Goal: Book appointment/travel/reservation

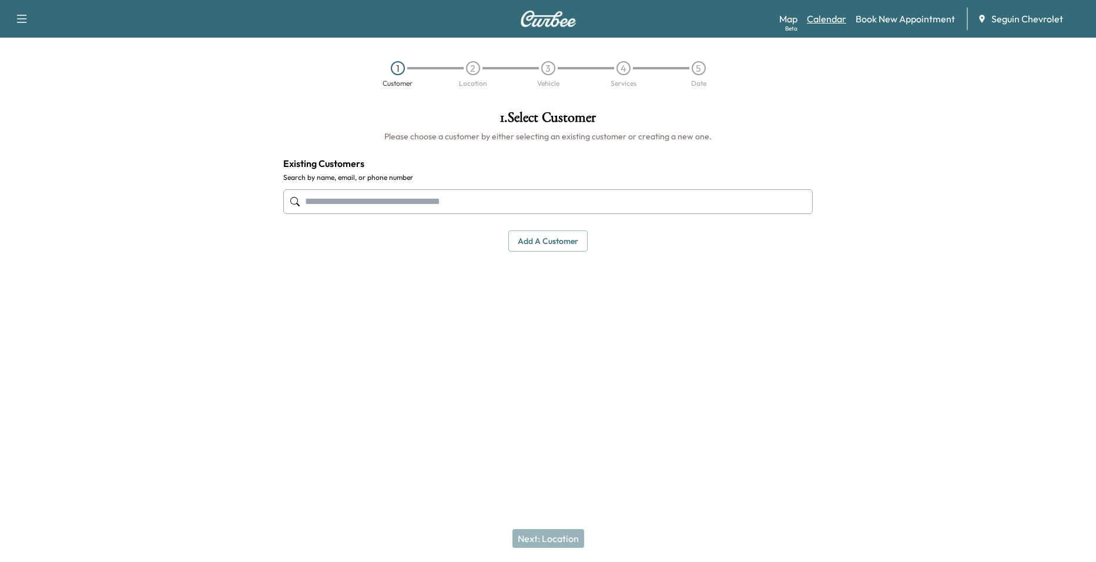
click at [843, 24] on link "Calendar" at bounding box center [826, 19] width 39 height 14
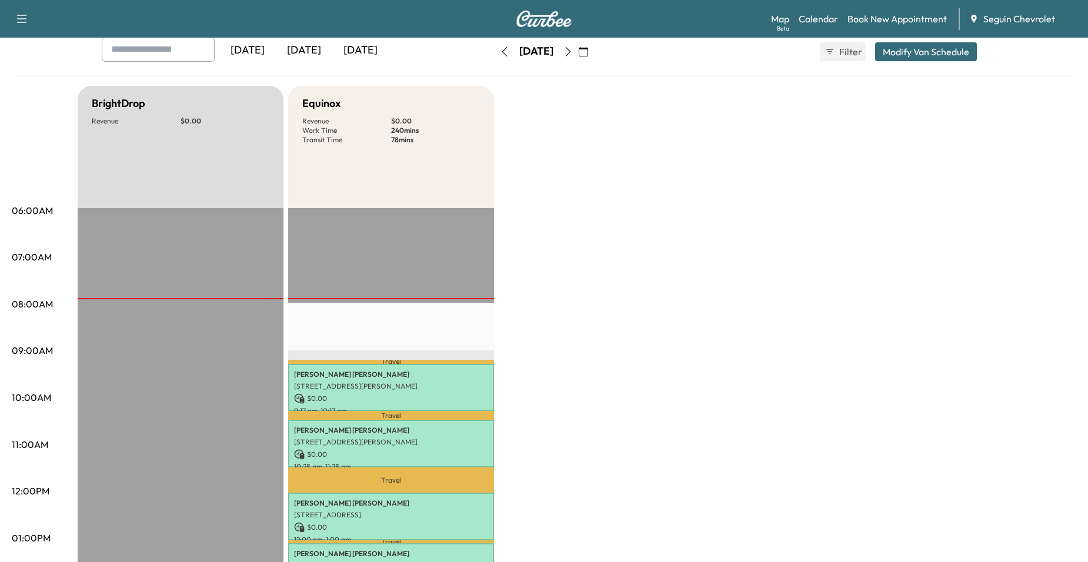
scroll to position [59, 0]
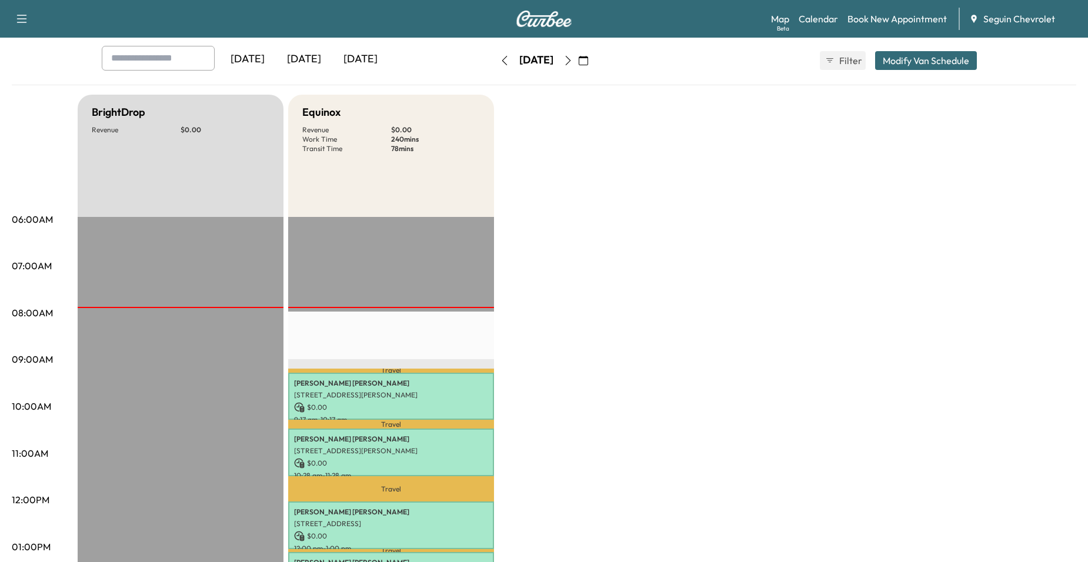
click at [573, 60] on icon "button" at bounding box center [567, 60] width 9 height 9
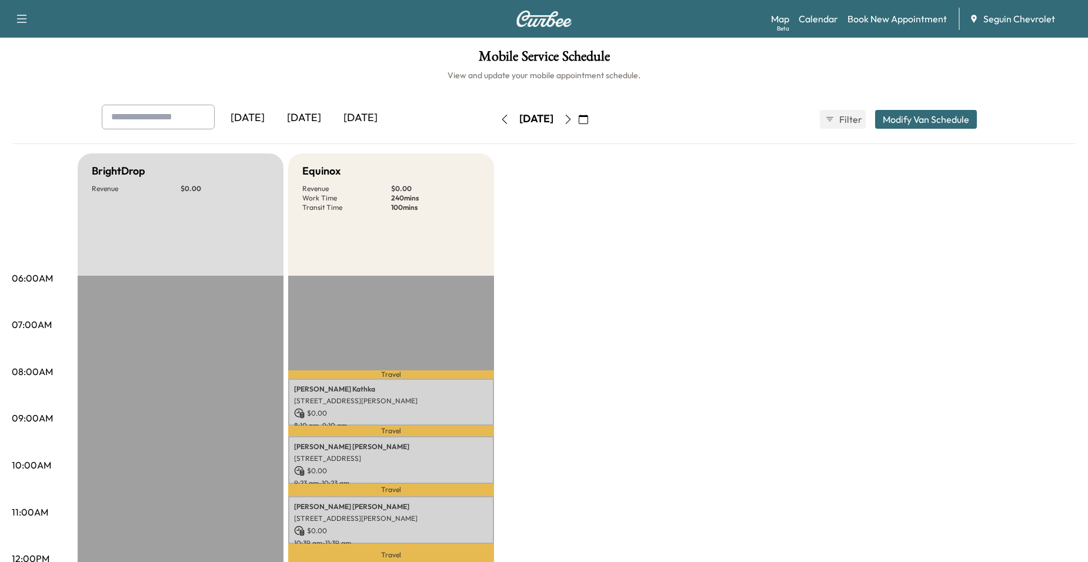
click at [494, 120] on button "button" at bounding box center [504, 119] width 20 height 19
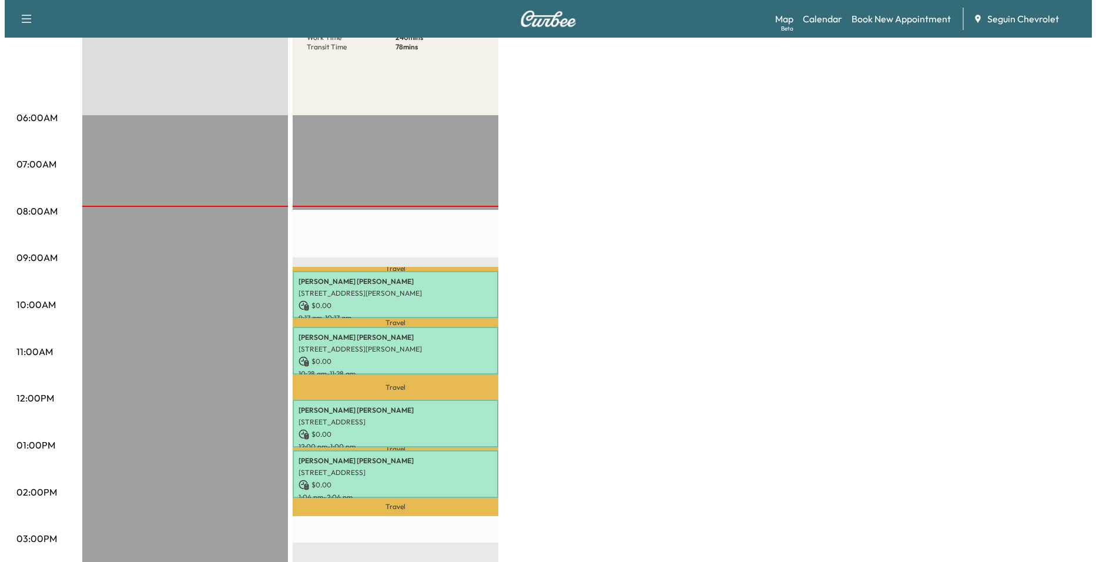
scroll to position [176, 0]
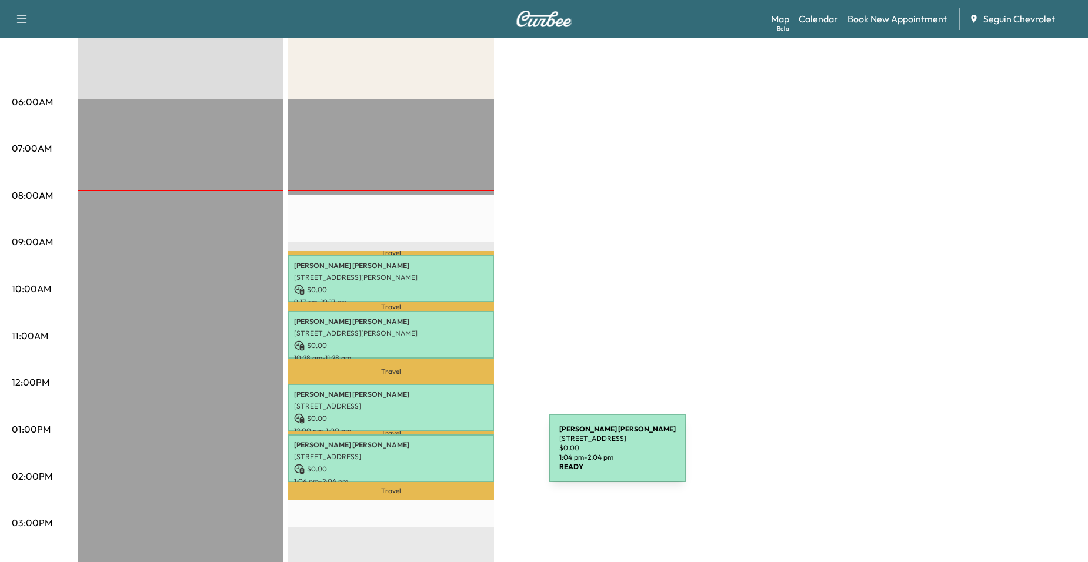
click at [460, 455] on p "[STREET_ADDRESS]" at bounding box center [391, 456] width 194 height 9
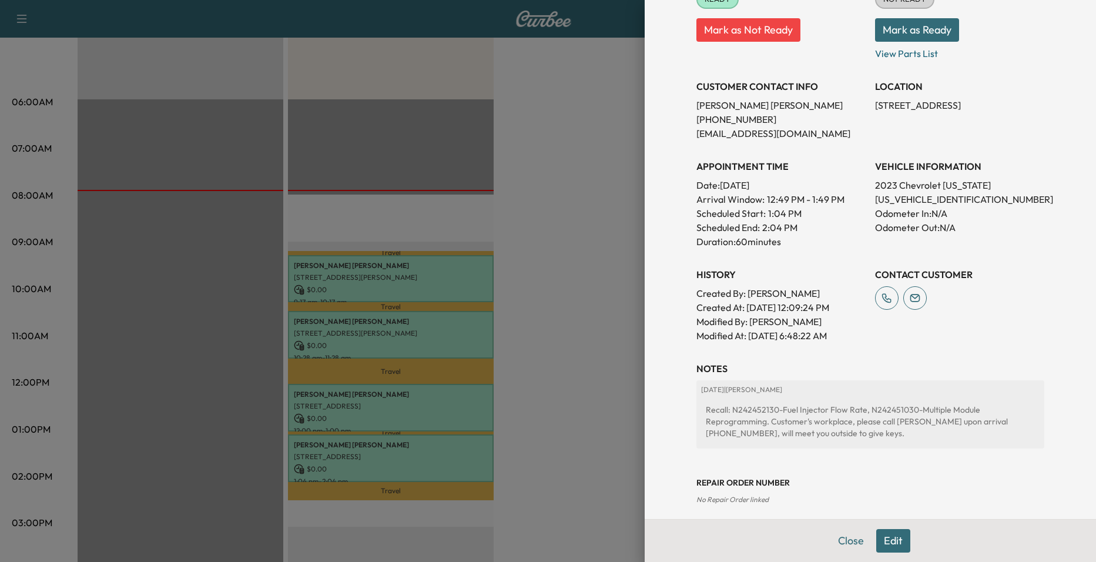
click at [596, 308] on div at bounding box center [548, 281] width 1096 height 562
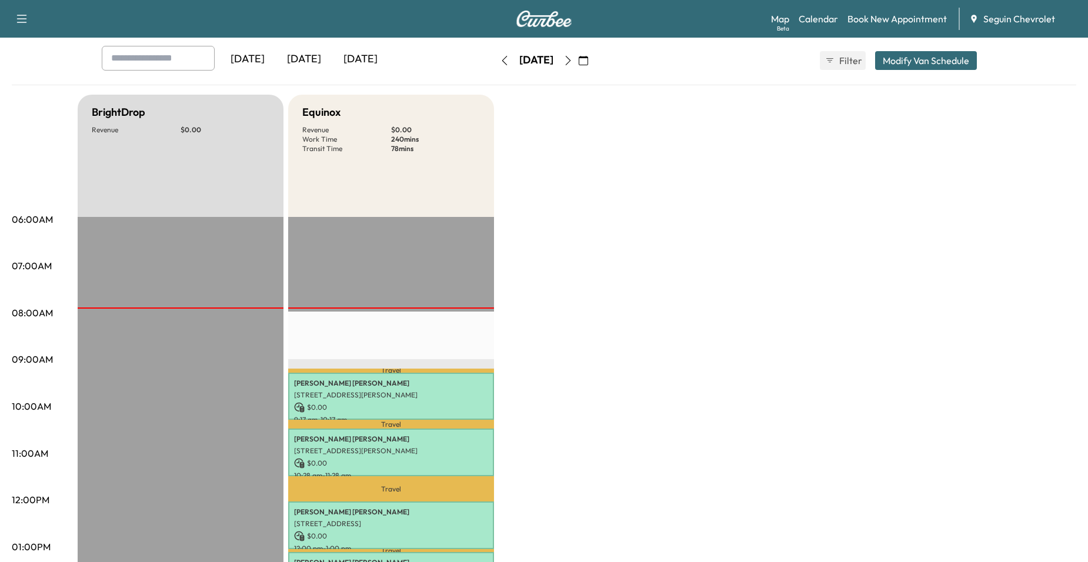
scroll to position [0, 0]
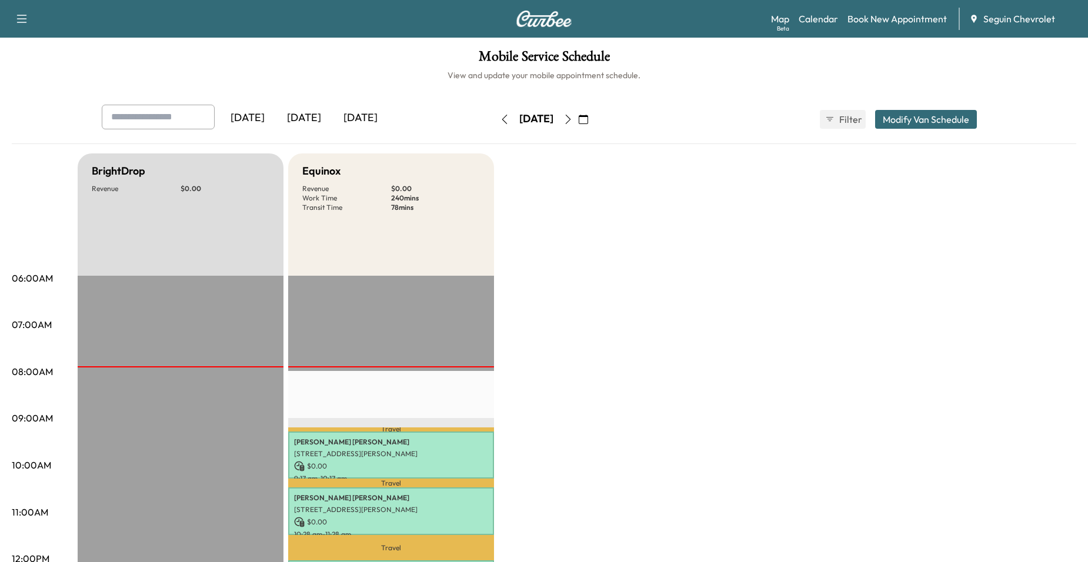
click at [578, 124] on button "button" at bounding box center [568, 119] width 20 height 19
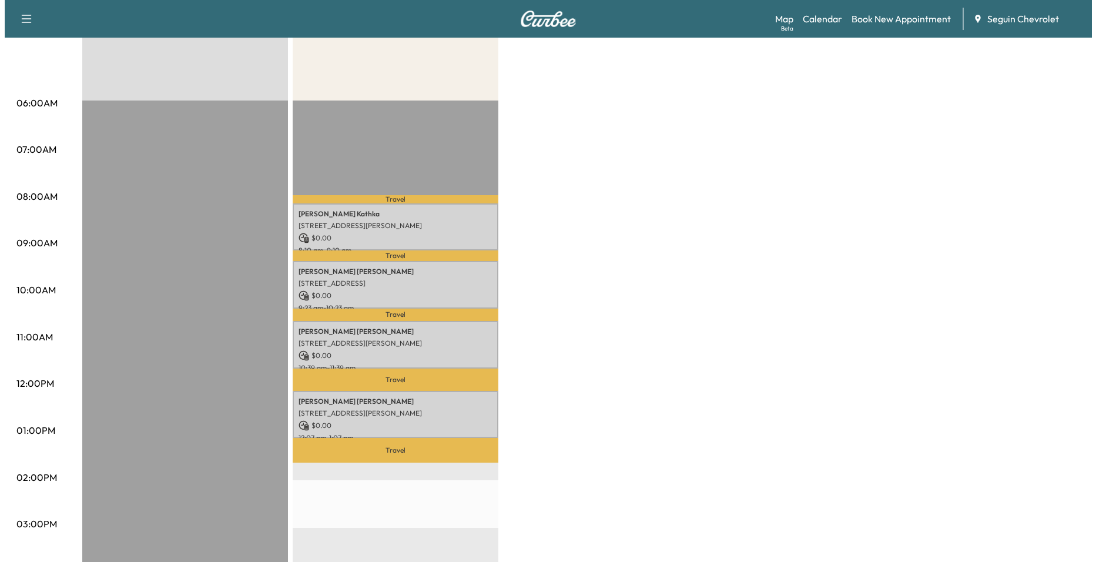
scroll to position [176, 0]
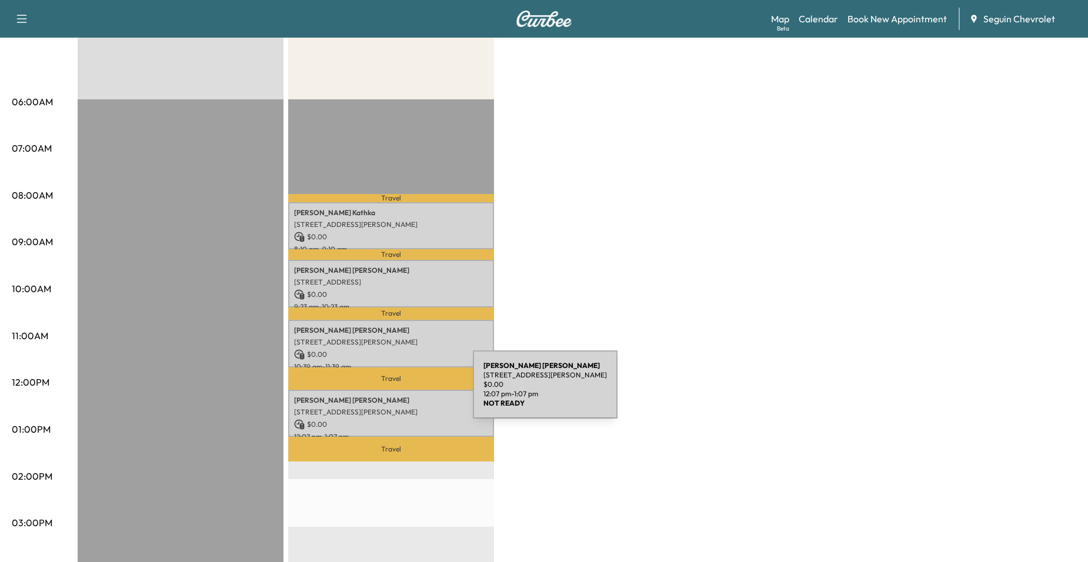
click at [383, 396] on p "Lennert Steffen" at bounding box center [391, 400] width 194 height 9
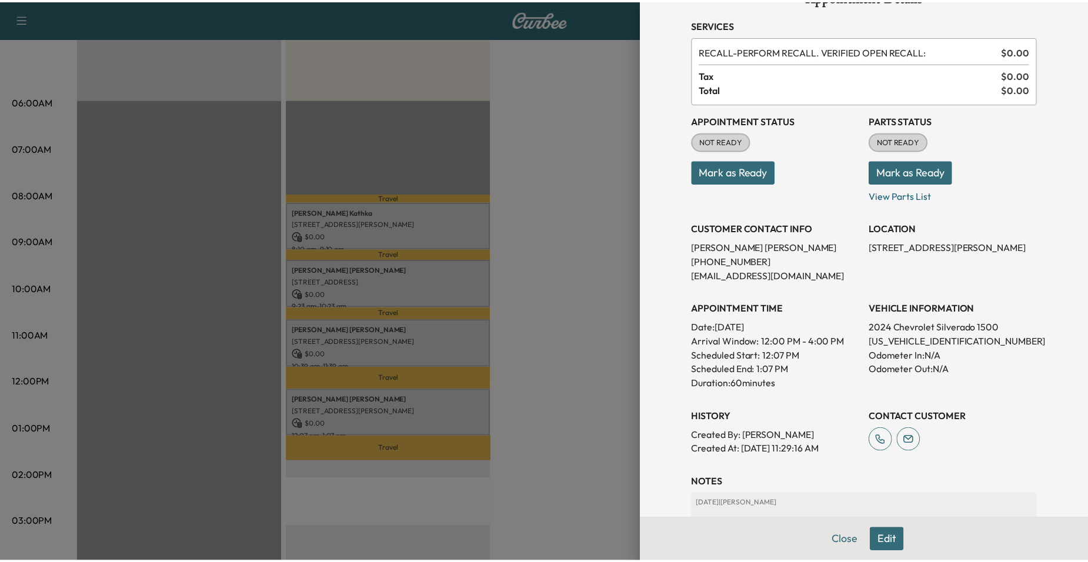
scroll to position [24, 0]
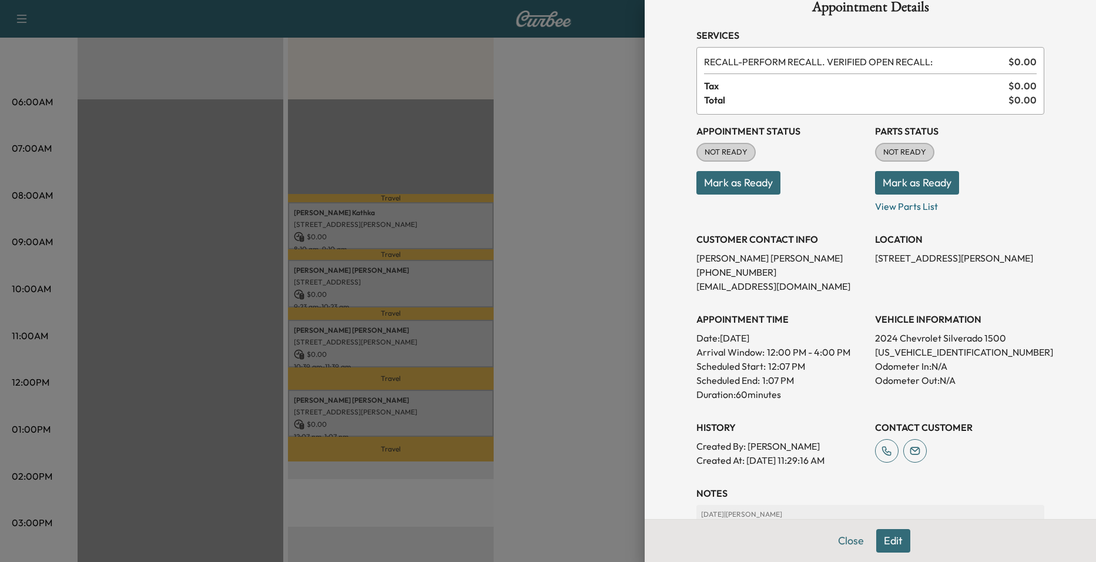
click at [551, 254] on div at bounding box center [548, 281] width 1096 height 562
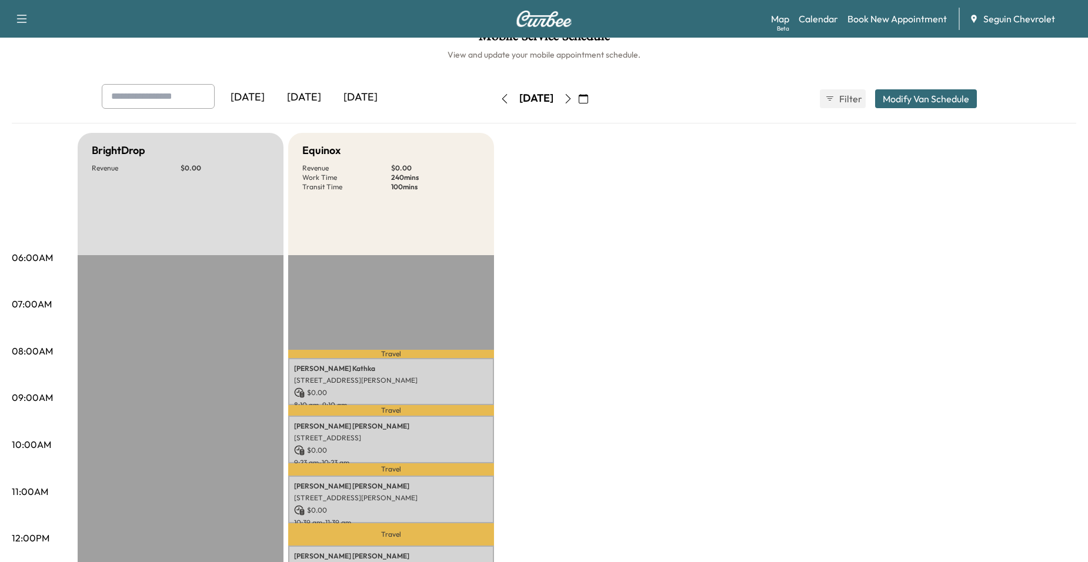
scroll to position [0, 0]
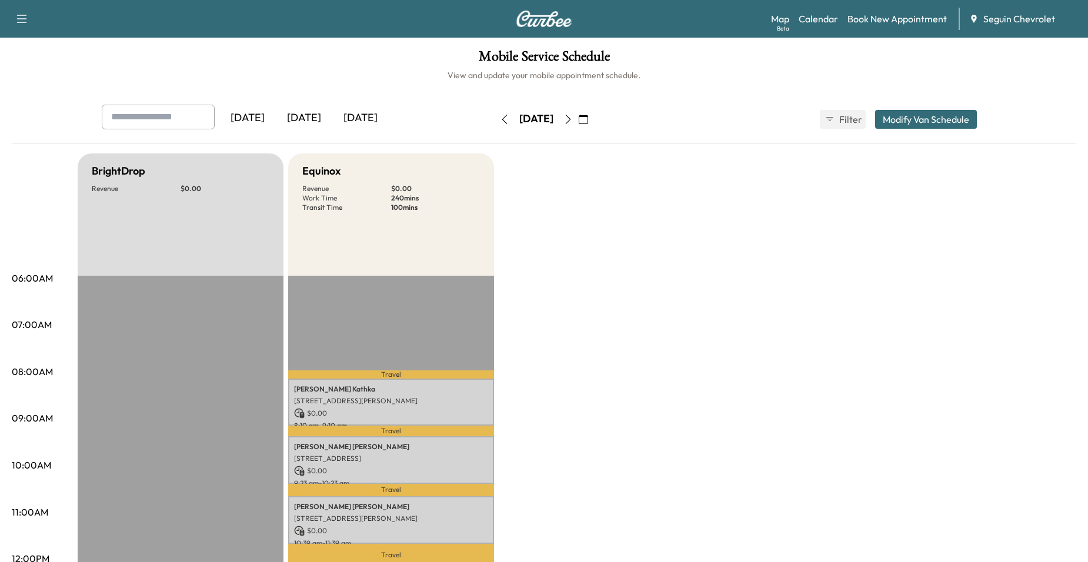
click at [573, 121] on icon "button" at bounding box center [567, 119] width 9 height 9
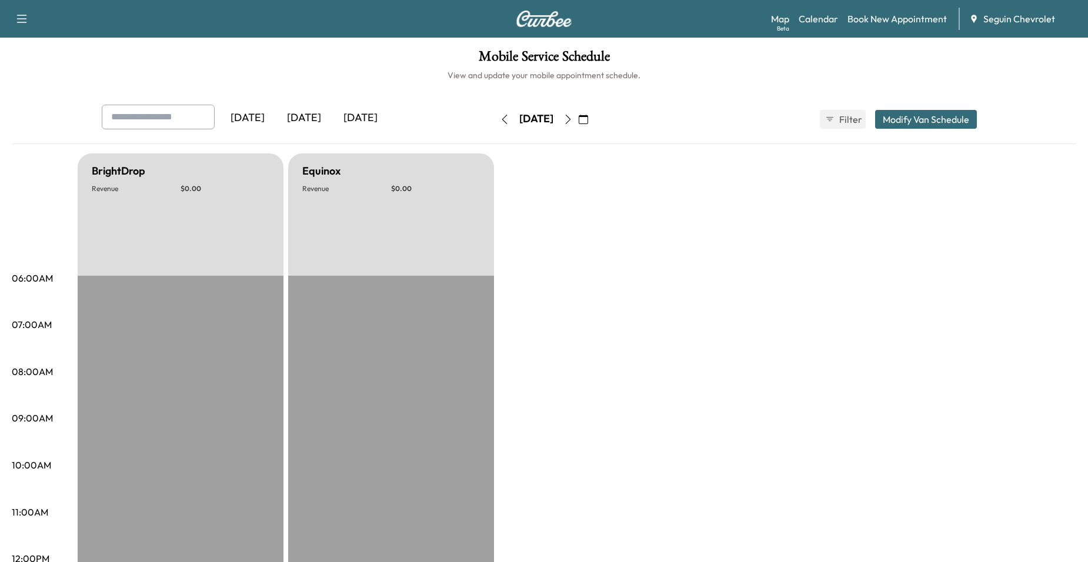
click at [578, 123] on div "Saturday, September 27" at bounding box center [535, 119] width 83 height 19
drag, startPoint x: 597, startPoint y: 123, endPoint x: 610, endPoint y: 123, distance: 12.9
click at [573, 123] on icon "button" at bounding box center [567, 119] width 9 height 9
click at [593, 123] on button "button" at bounding box center [583, 119] width 20 height 19
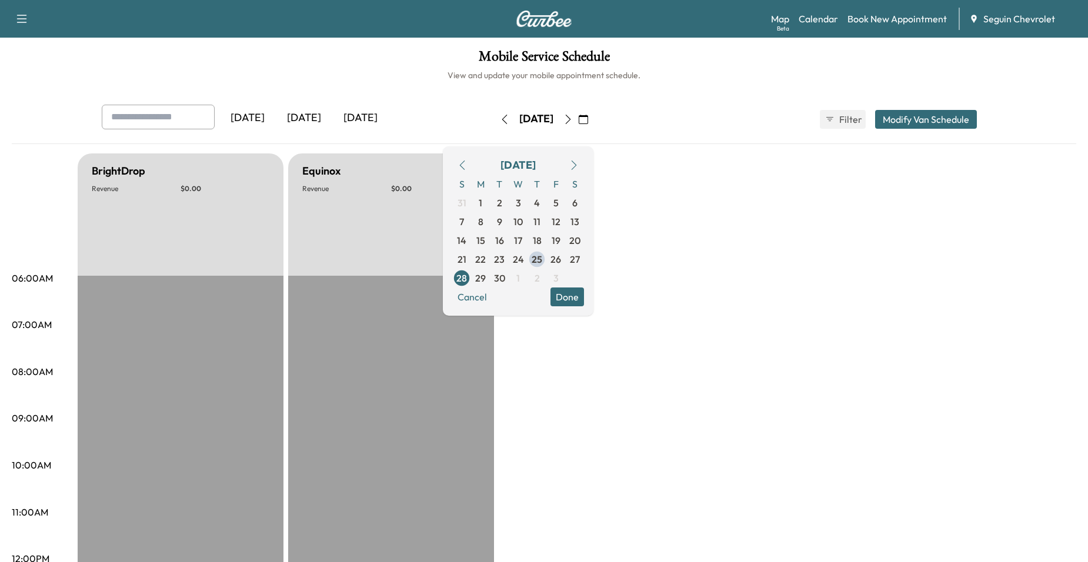
click at [661, 150] on div "Yesterday Today Tomorrow Sunday, September 28 September 2025 S M T W T F S 31 1…" at bounding box center [544, 570] width 1064 height 931
click at [578, 113] on button "button" at bounding box center [568, 119] width 20 height 19
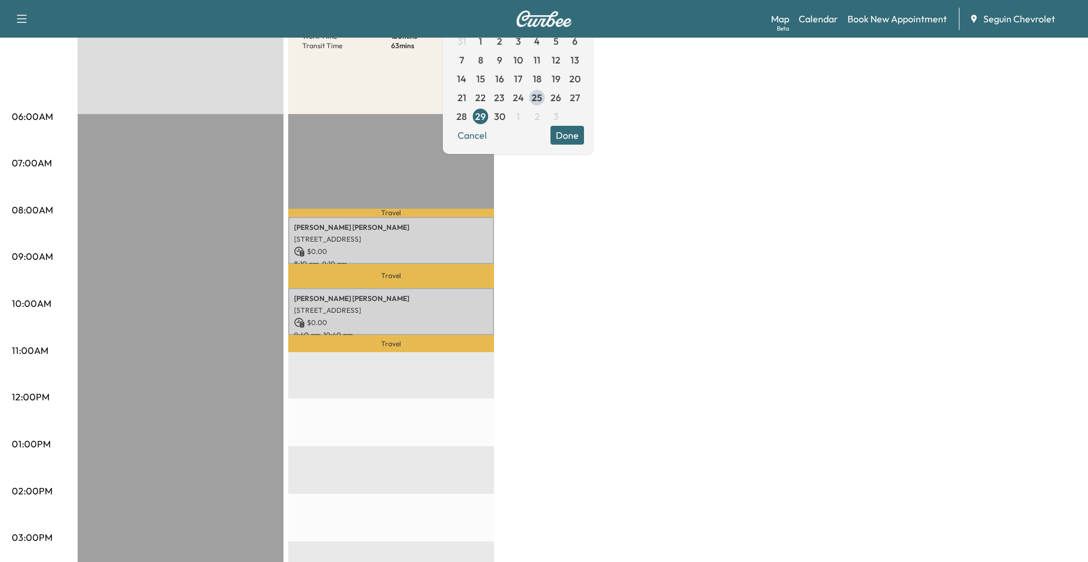
scroll to position [294, 0]
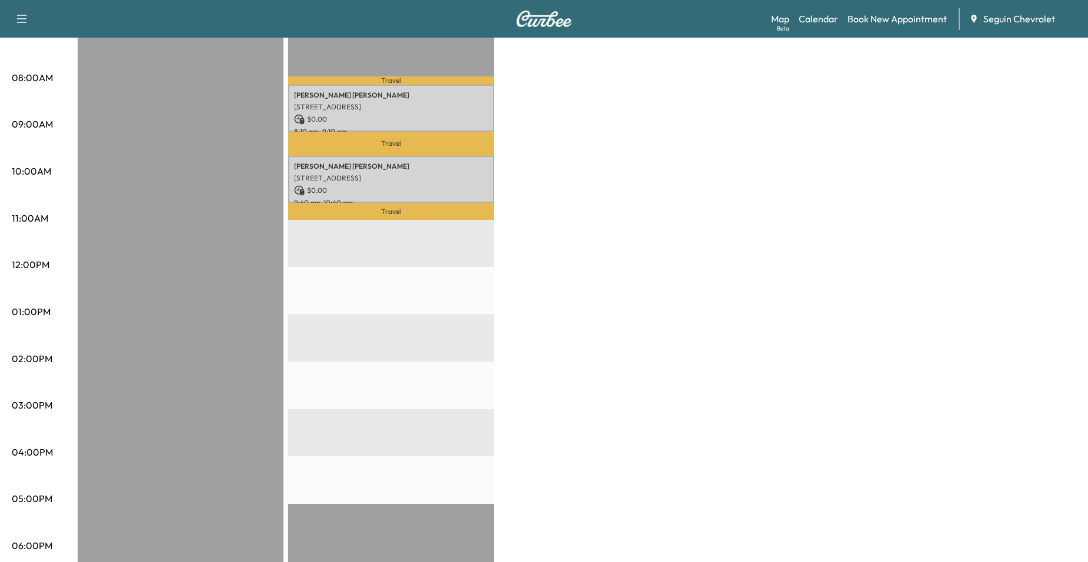
click at [410, 203] on p "Travel" at bounding box center [391, 211] width 206 height 16
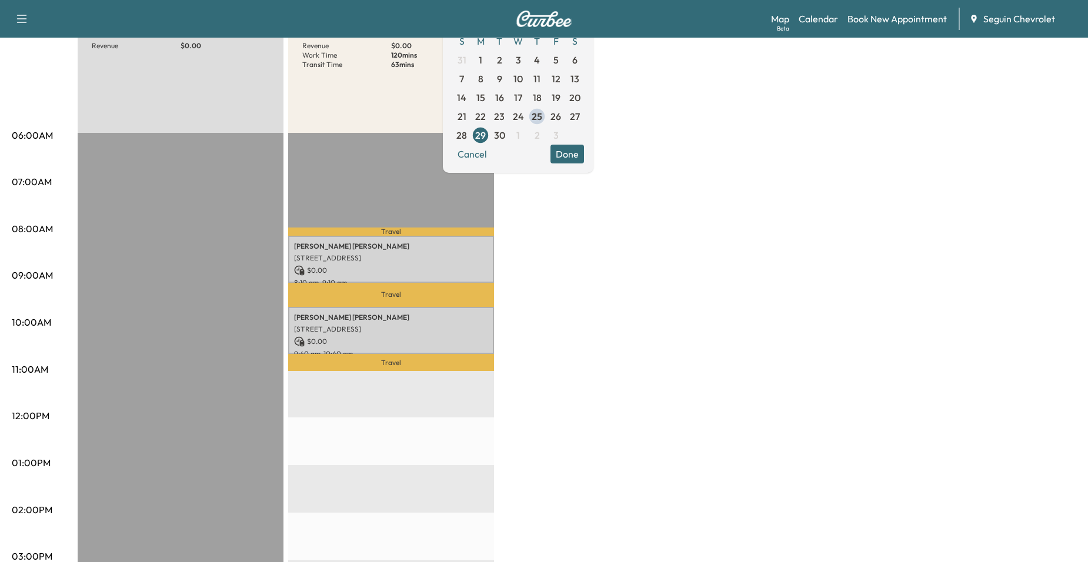
scroll to position [118, 0]
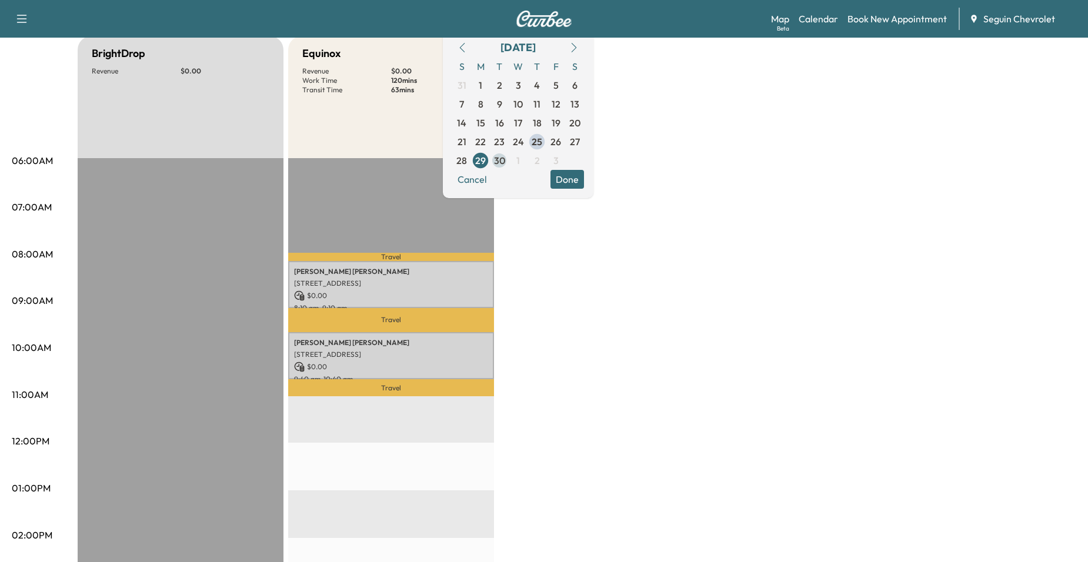
click at [505, 161] on span "30" at bounding box center [499, 160] width 11 height 14
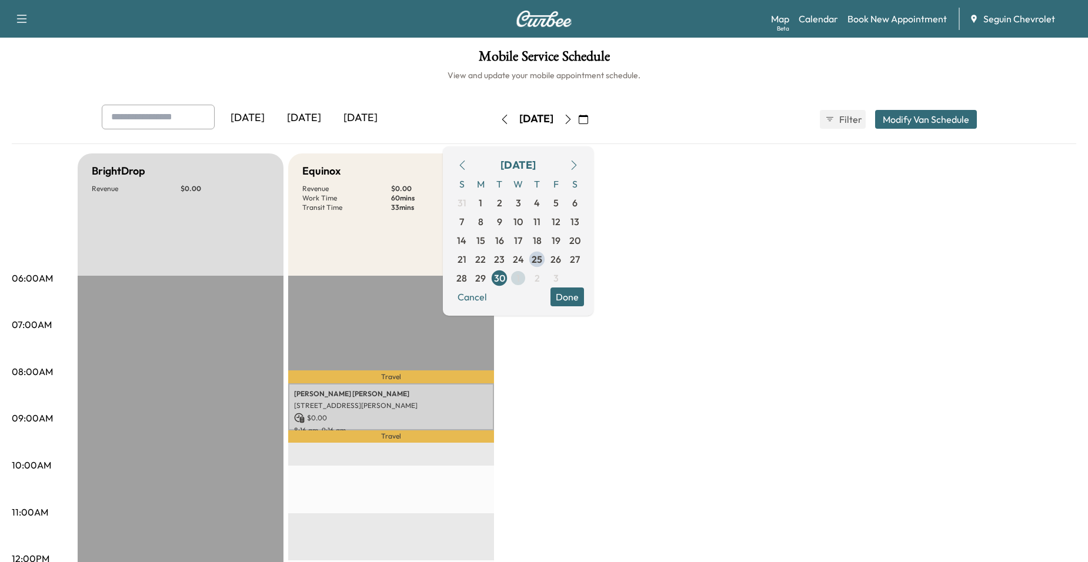
click at [520, 273] on span "1" at bounding box center [518, 278] width 4 height 14
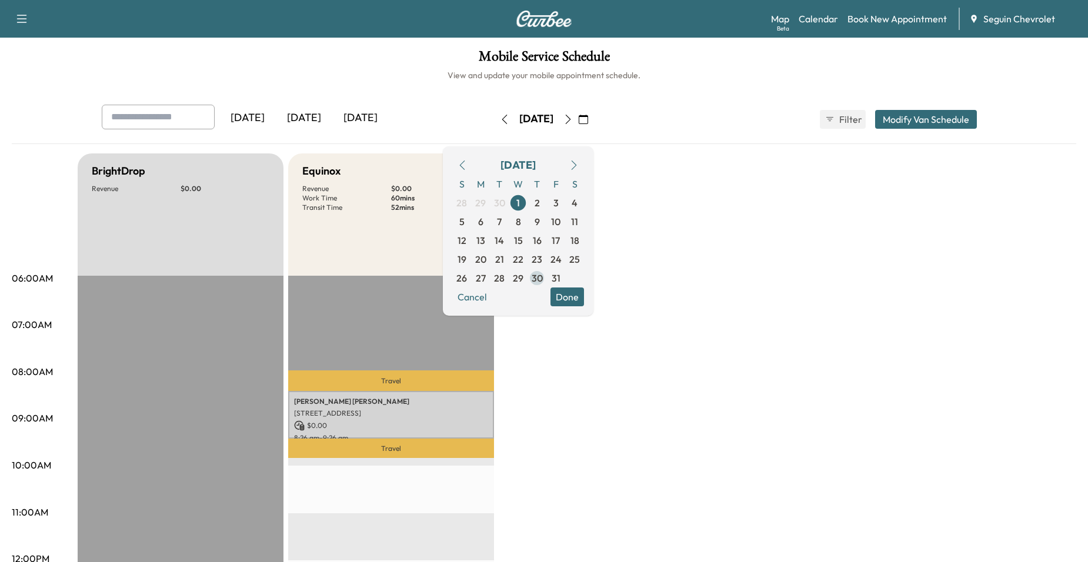
click at [543, 277] on span "30" at bounding box center [536, 278] width 11 height 14
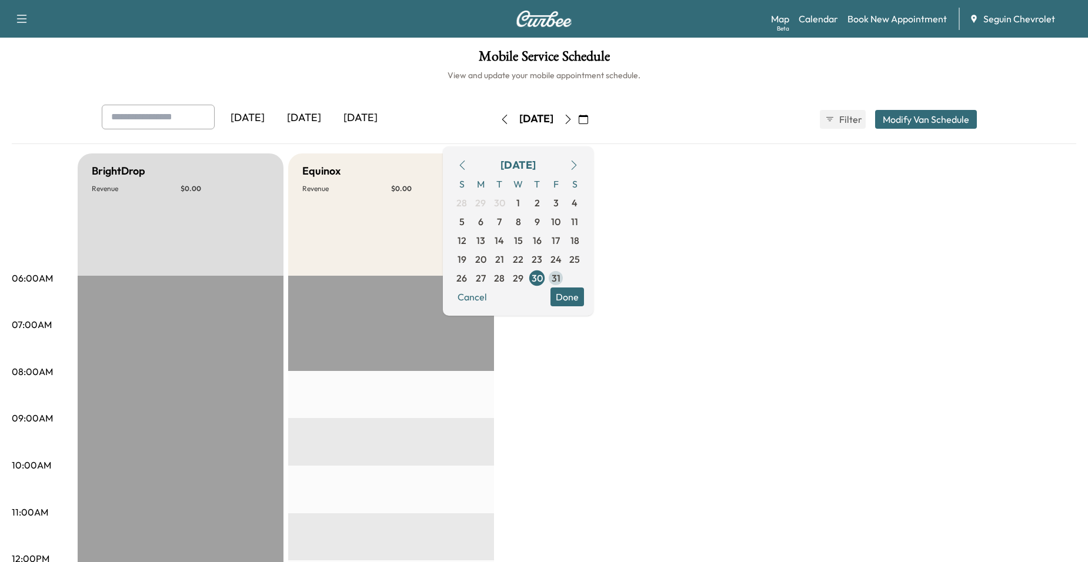
click at [565, 275] on span "31" at bounding box center [555, 278] width 19 height 19
click at [584, 292] on button "Done" at bounding box center [567, 296] width 34 height 19
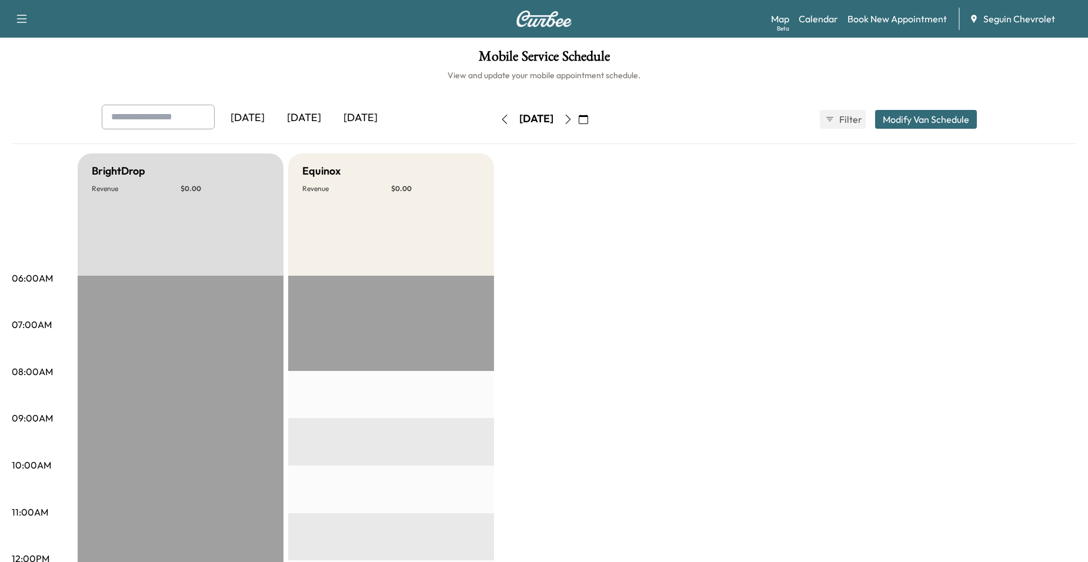
click at [593, 123] on button "button" at bounding box center [583, 119] width 20 height 19
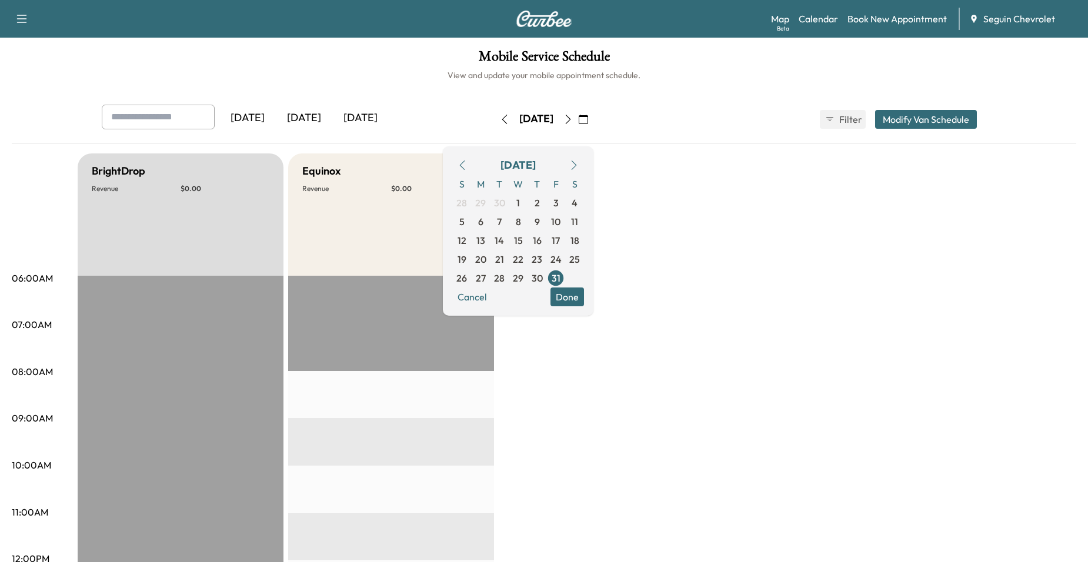
click at [467, 165] on icon "button" at bounding box center [461, 165] width 9 height 9
click at [467, 166] on icon "button" at bounding box center [461, 165] width 9 height 9
click at [467, 164] on icon "button" at bounding box center [461, 165] width 9 height 9
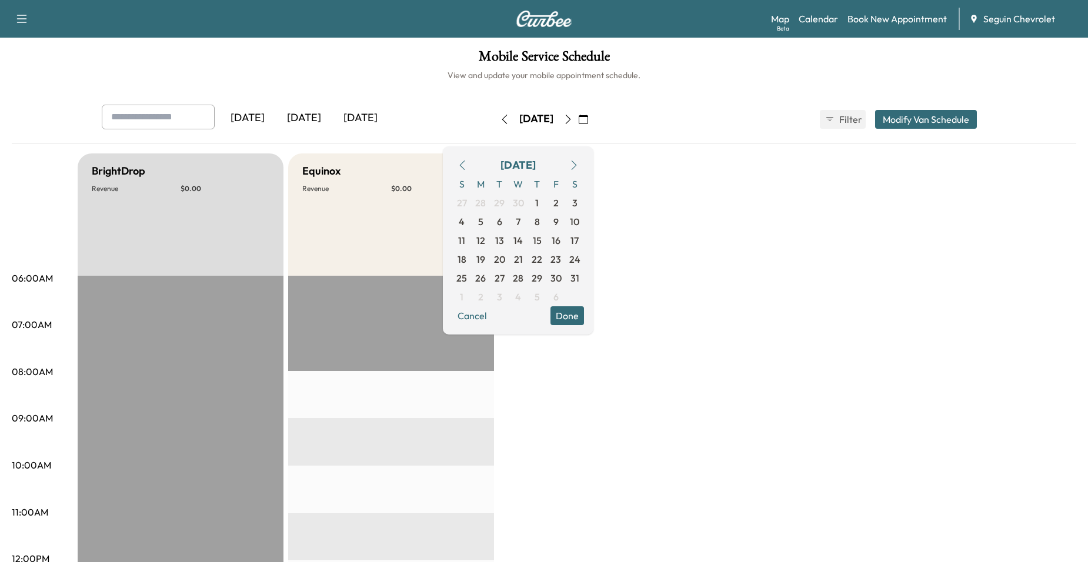
click at [579, 165] on icon "button" at bounding box center [573, 165] width 9 height 9
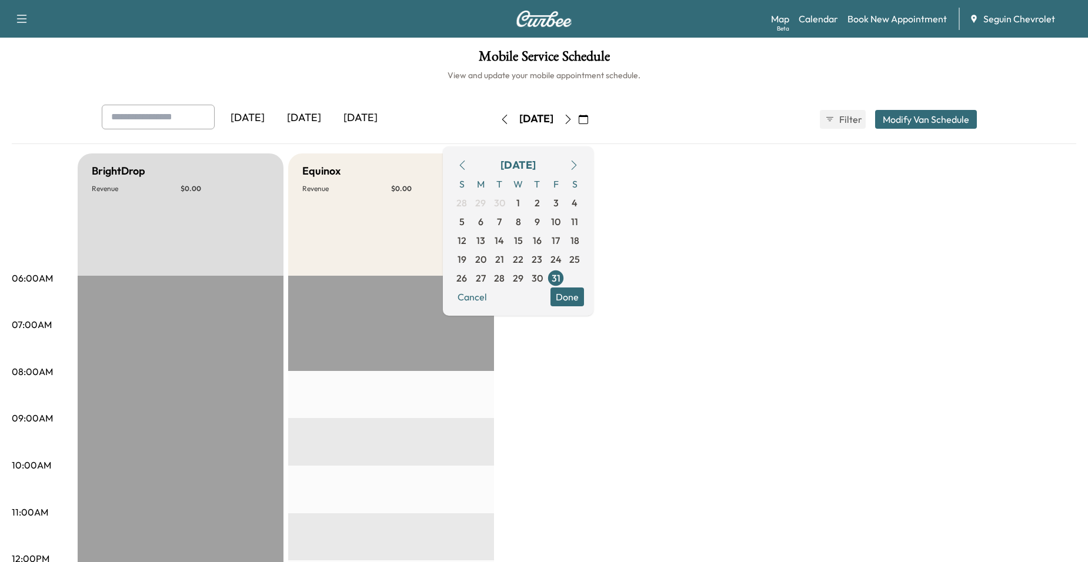
click at [579, 166] on icon "button" at bounding box center [573, 165] width 9 height 9
click at [470, 161] on div "November 2025 S M T W T F S 26 27 28 29 30 31 1 2 3 4 5 6 7 8 9 10 11 12 13 14 …" at bounding box center [518, 240] width 151 height 188
click at [472, 161] on button "button" at bounding box center [462, 165] width 20 height 19
click at [472, 163] on button "button" at bounding box center [462, 165] width 20 height 19
click at [467, 163] on icon "button" at bounding box center [461, 165] width 9 height 9
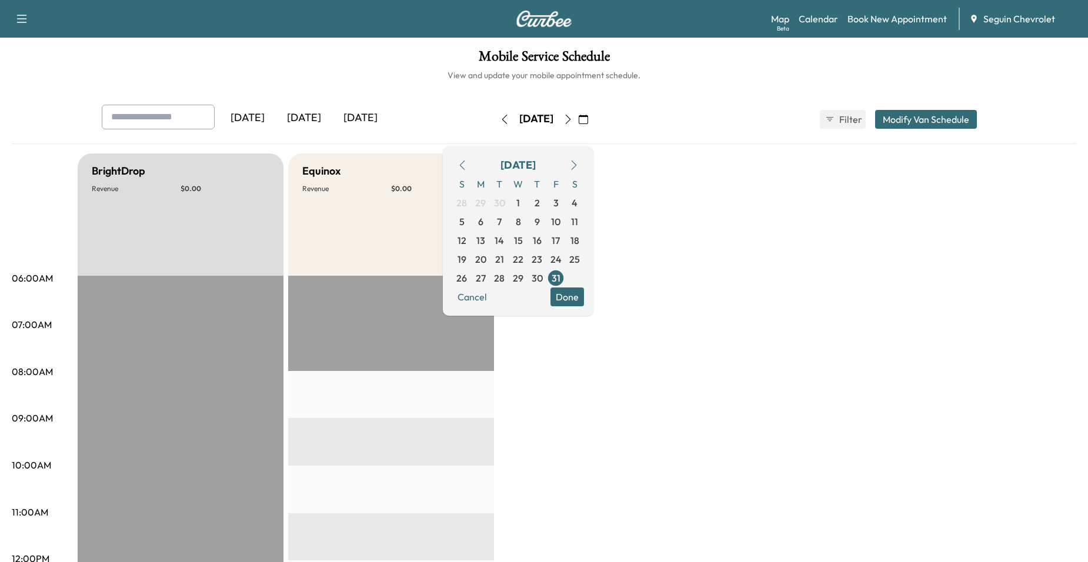
click at [467, 163] on icon "button" at bounding box center [461, 165] width 9 height 9
click at [542, 263] on span "25" at bounding box center [536, 259] width 11 height 14
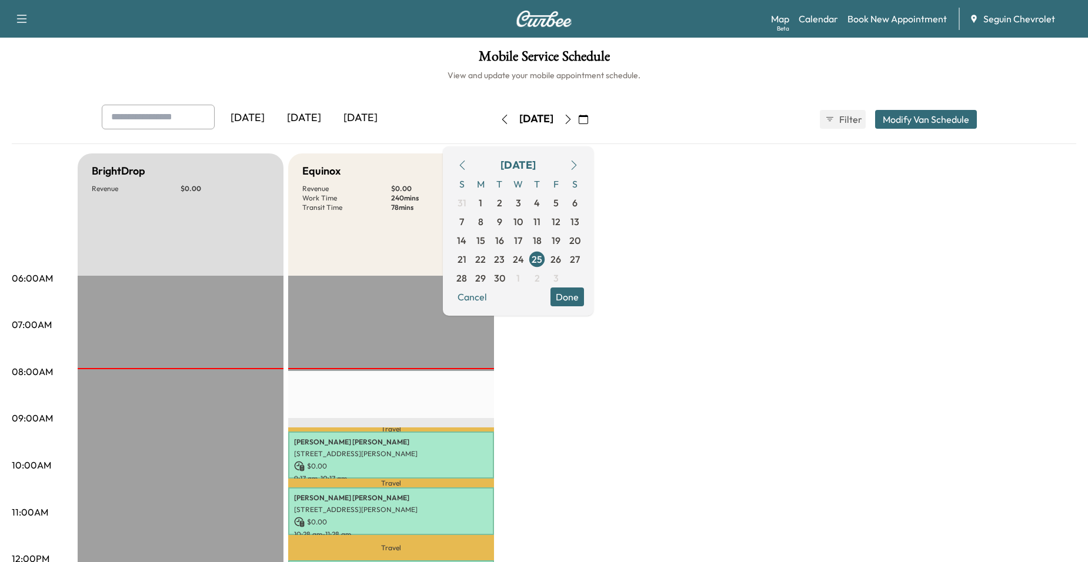
click at [584, 297] on button "Done" at bounding box center [567, 296] width 34 height 19
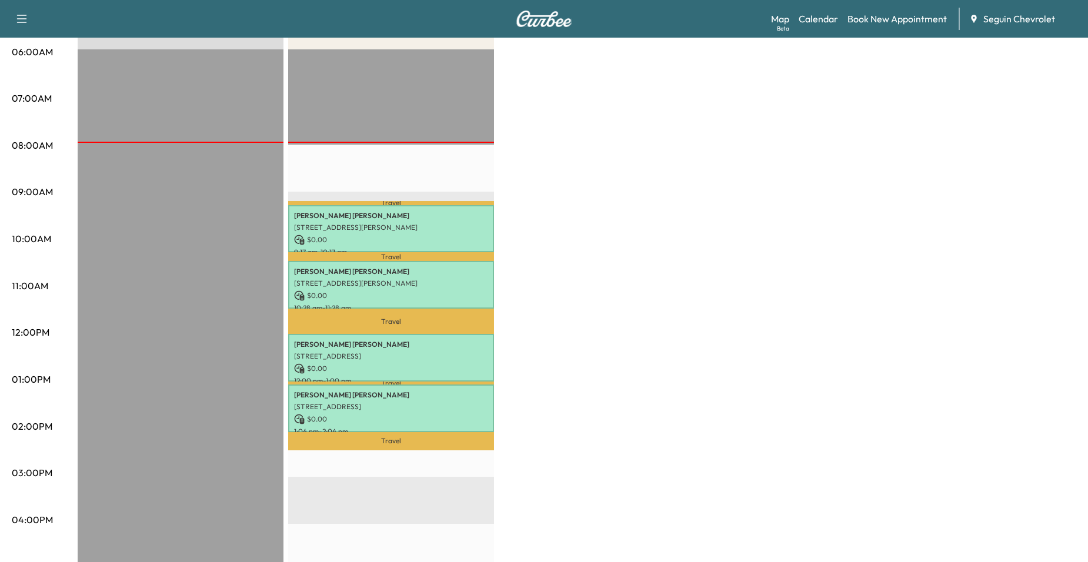
scroll to position [294, 0]
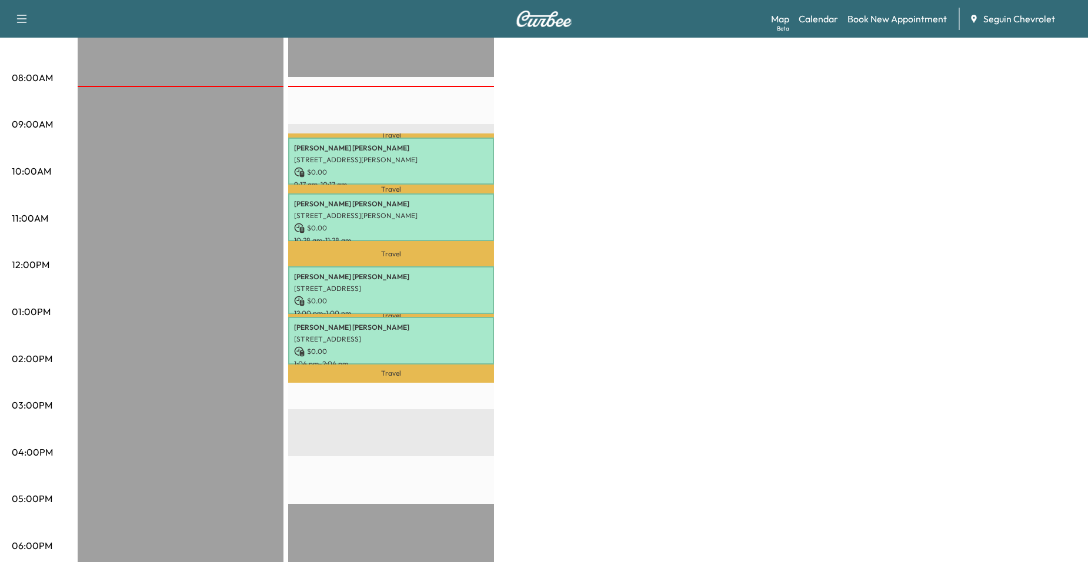
click at [1, 39] on div "Mobile Service Schedule View and update your mobile appointment schedule. Yeste…" at bounding box center [544, 248] width 1088 height 1009
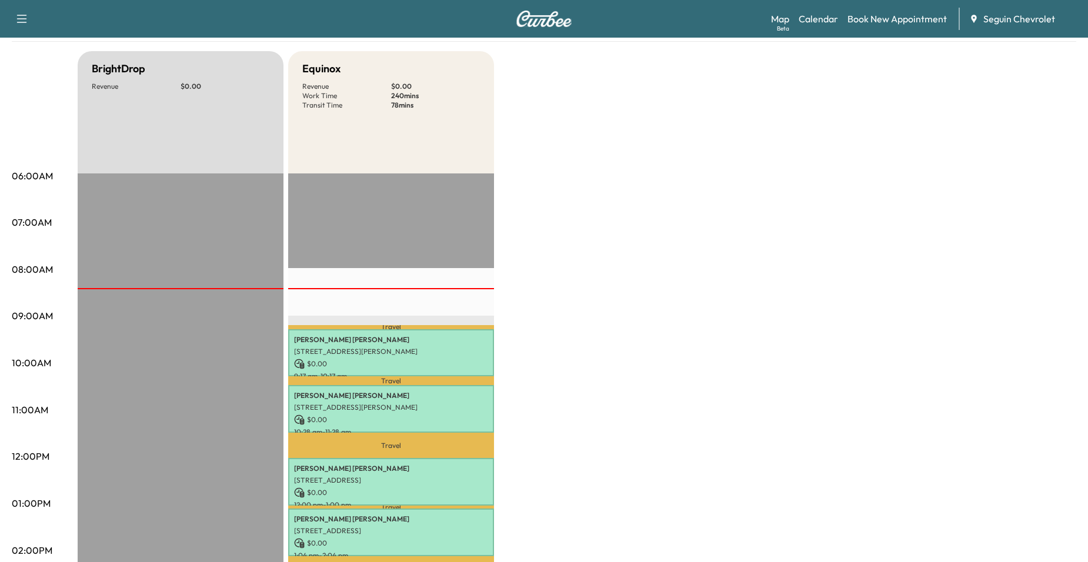
scroll to position [59, 0]
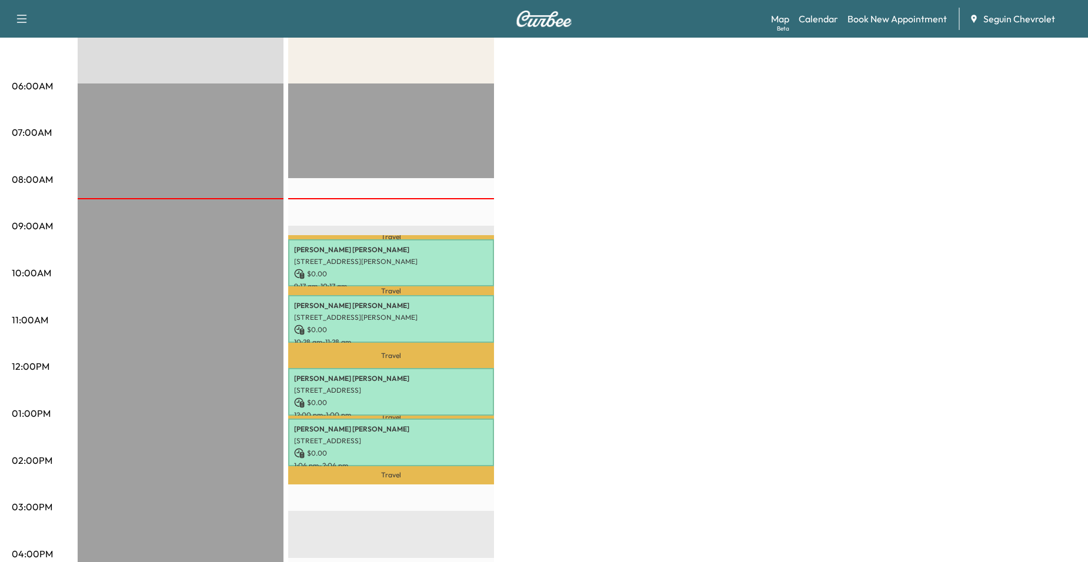
scroll to position [59, 0]
